Goal: Information Seeking & Learning: Learn about a topic

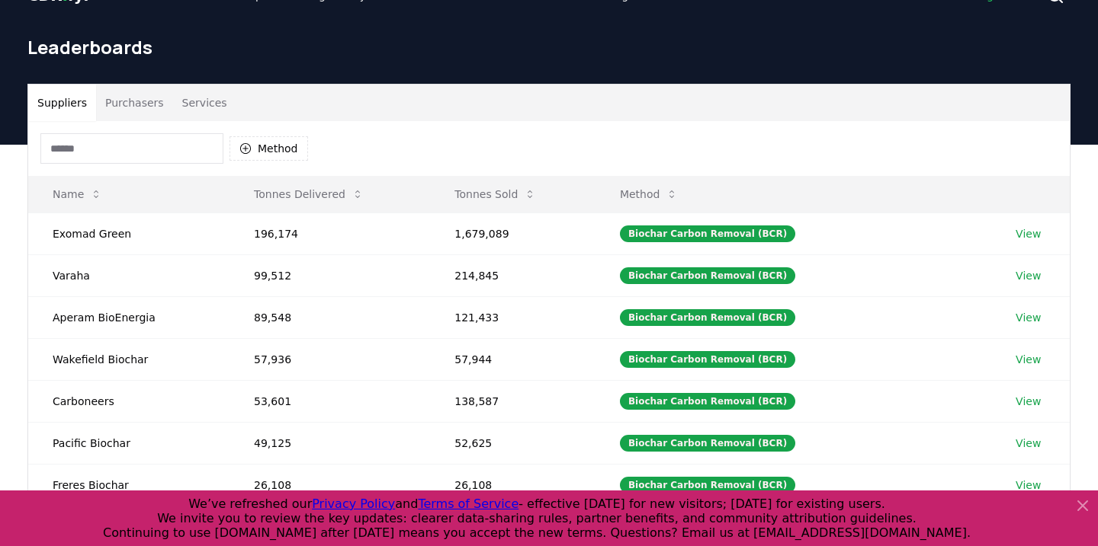
scroll to position [16, 0]
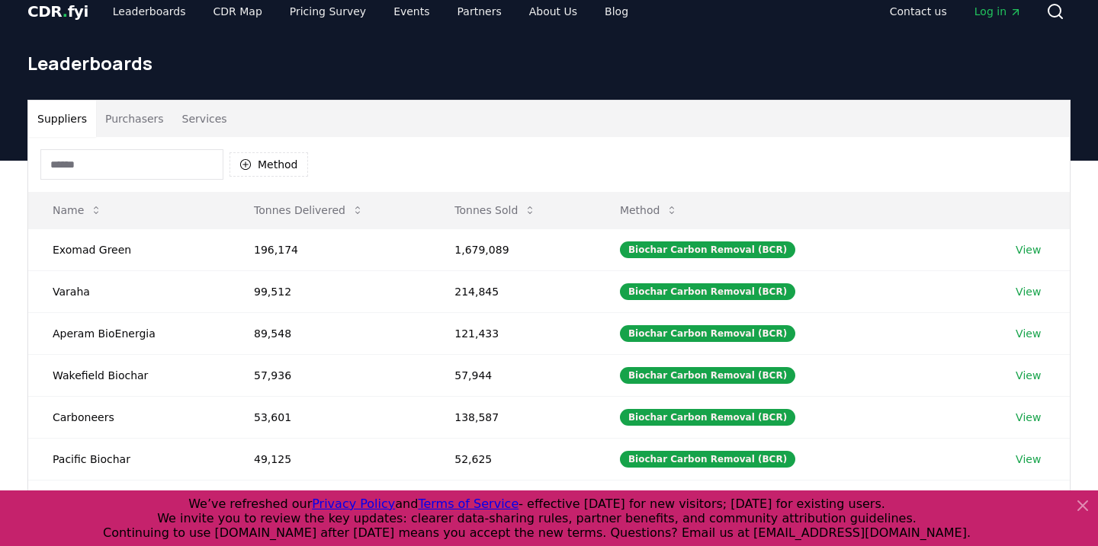
click at [138, 118] on button "Purchasers" at bounding box center [134, 119] width 77 height 37
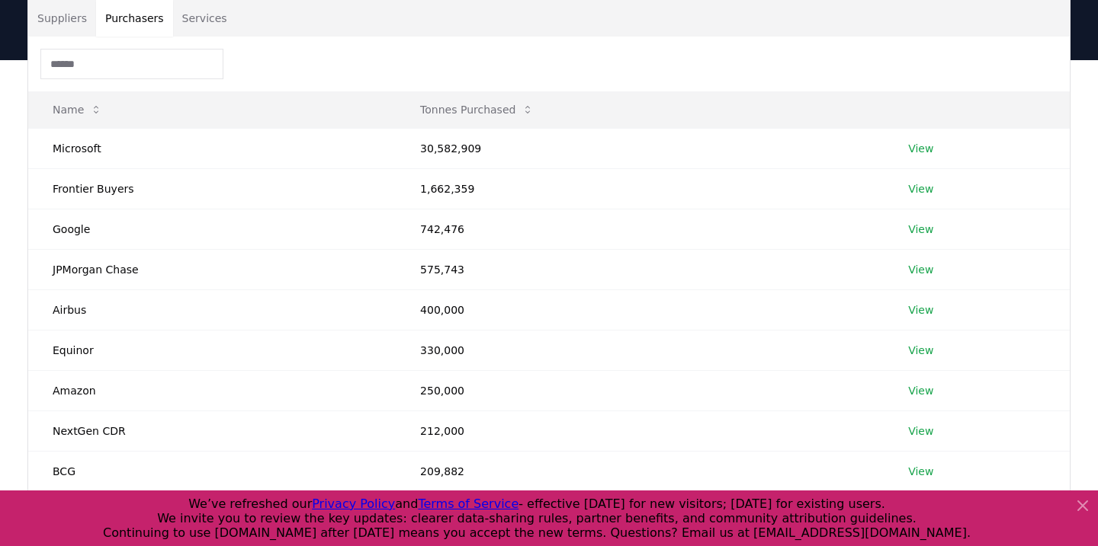
scroll to position [202, 0]
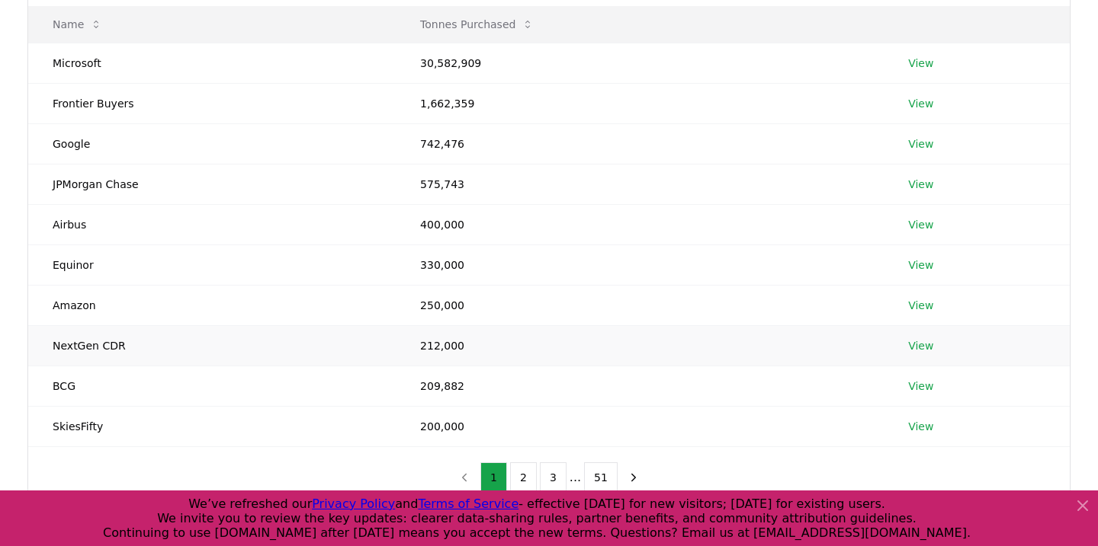
click at [920, 340] on link "View" at bounding box center [920, 345] width 25 height 15
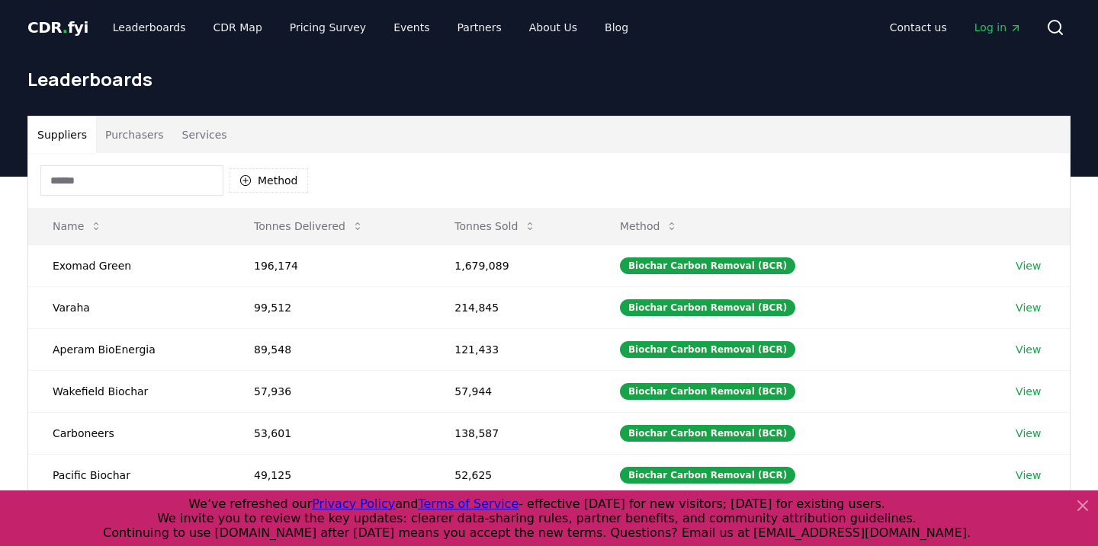
click at [123, 126] on button "Purchasers" at bounding box center [134, 135] width 77 height 37
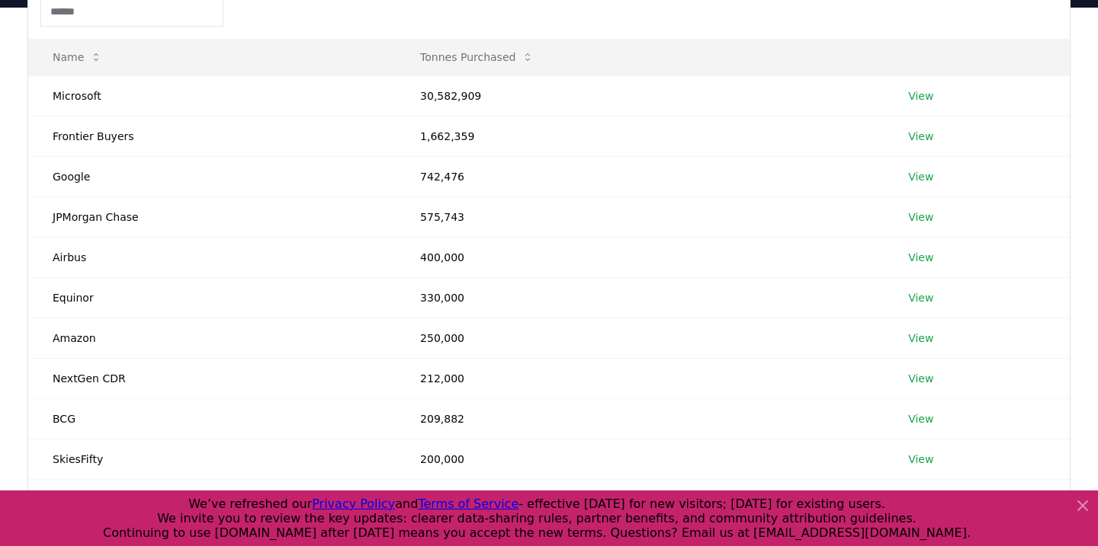
scroll to position [196, 0]
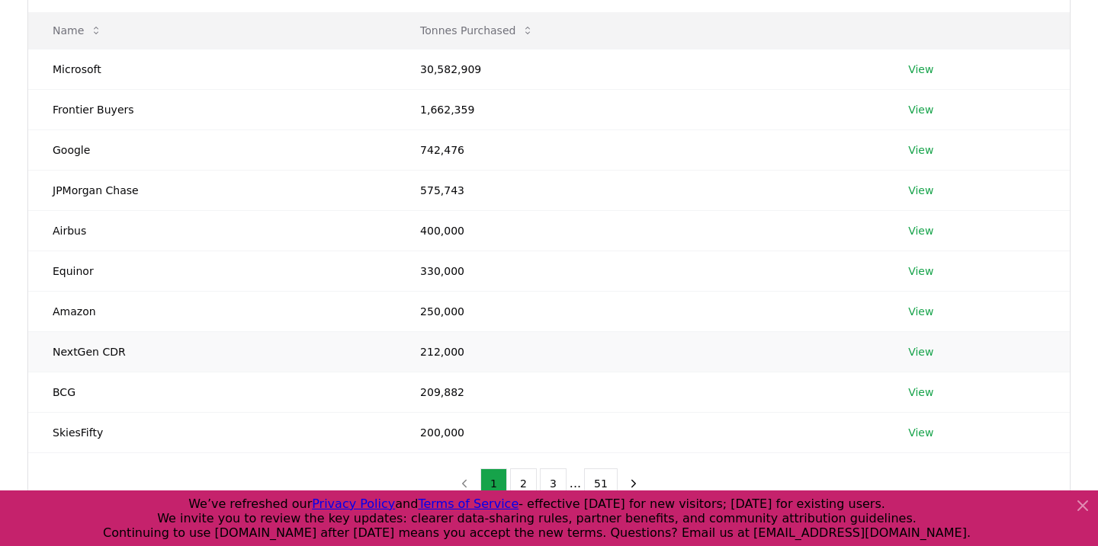
click at [913, 350] on link "View" at bounding box center [920, 352] width 25 height 15
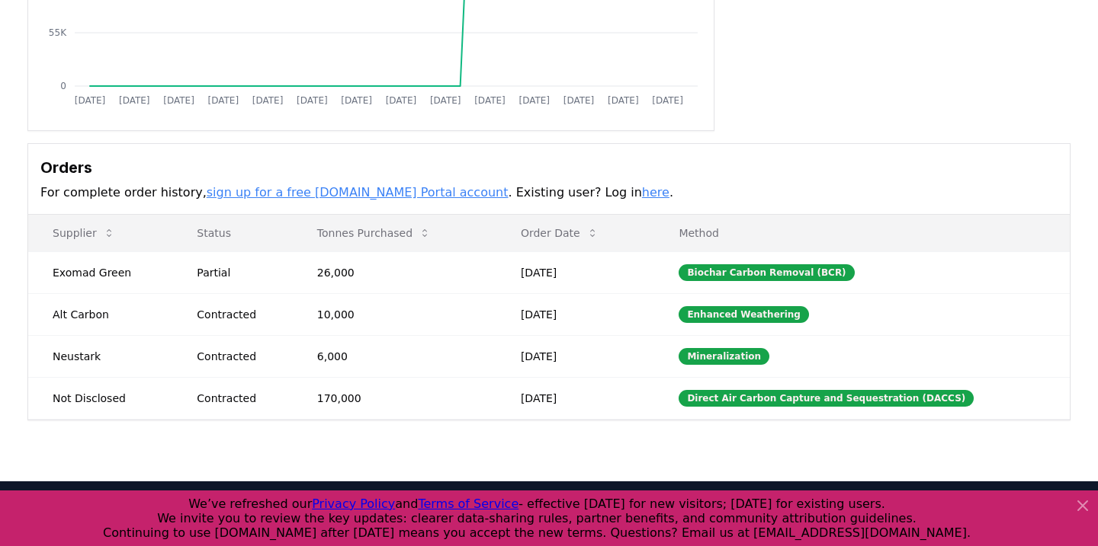
scroll to position [349, 0]
